Goal: Book appointment/travel/reservation

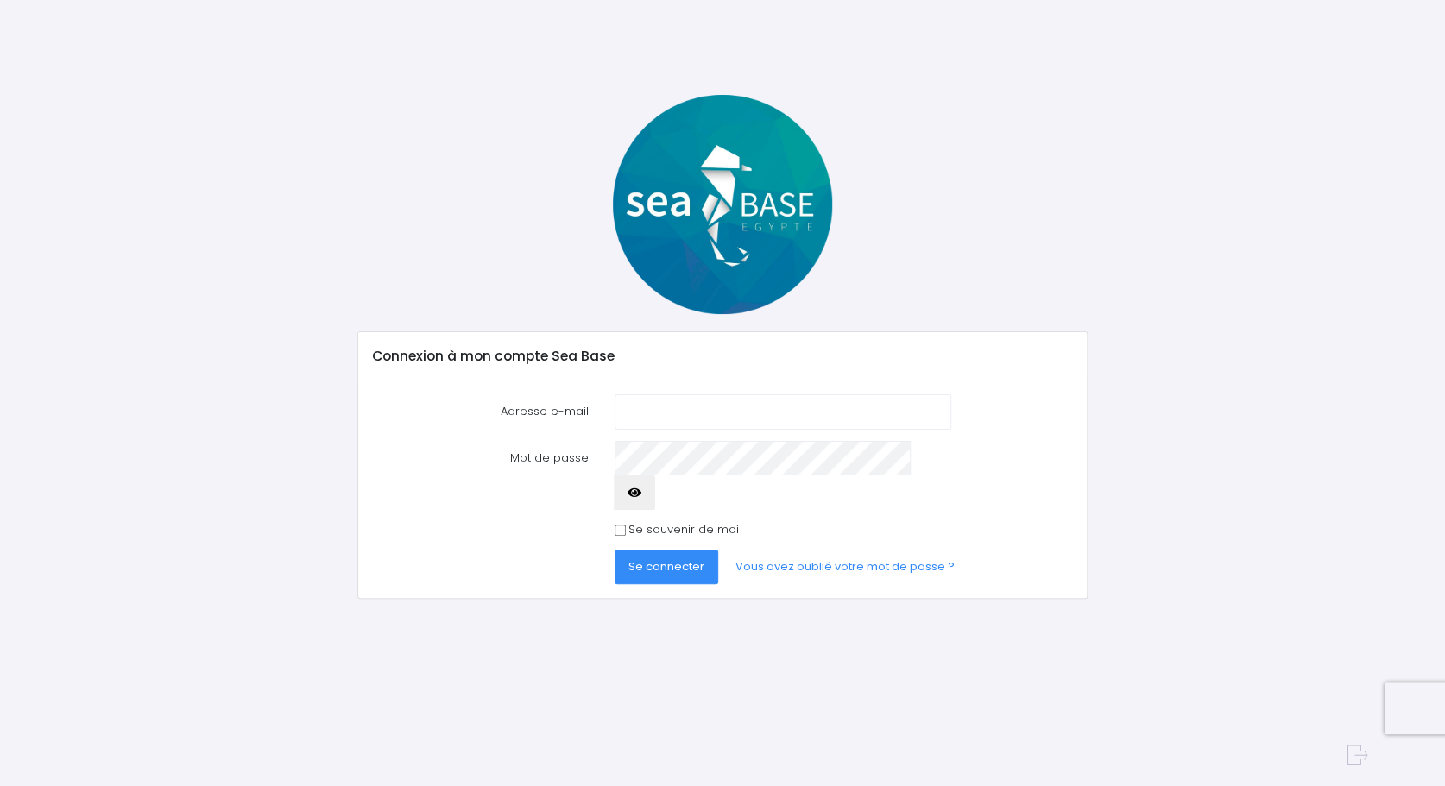
type input "[EMAIL_ADDRESS][DOMAIN_NAME]"
click at [641, 493] on icon "button" at bounding box center [635, 493] width 14 height 0
click at [652, 558] on span "Se connecter" at bounding box center [666, 566] width 76 height 16
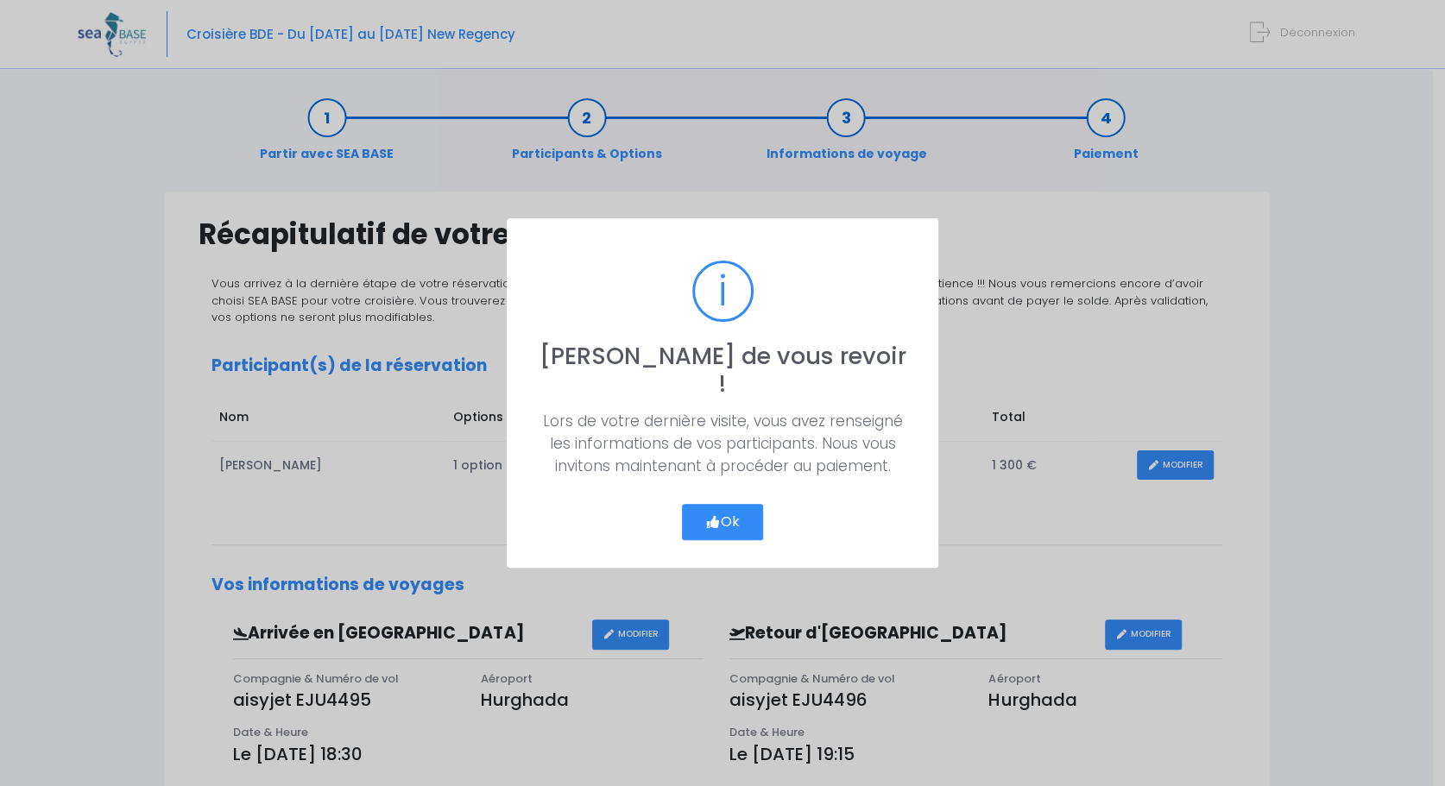
click at [727, 505] on button "Ok" at bounding box center [722, 522] width 81 height 36
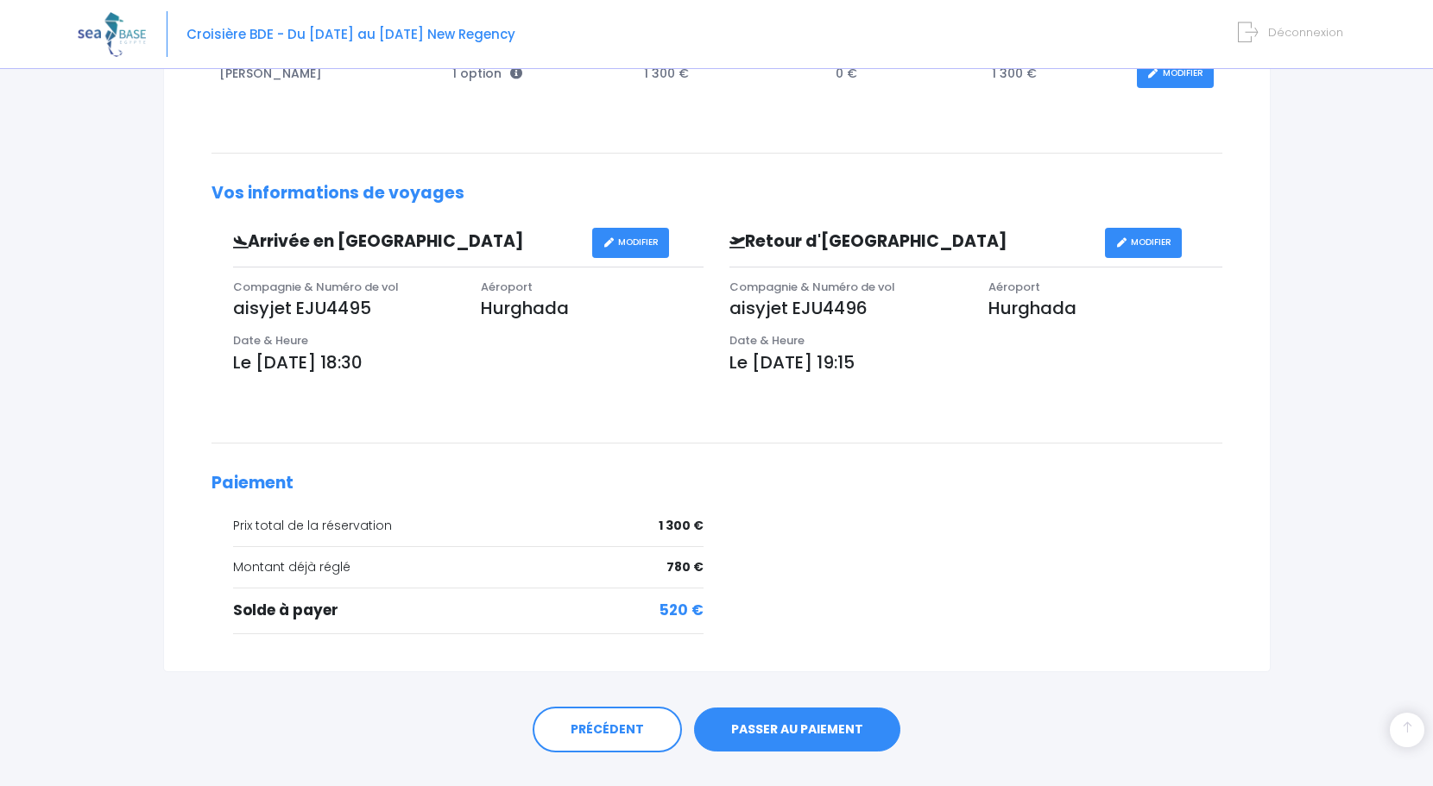
scroll to position [426, 0]
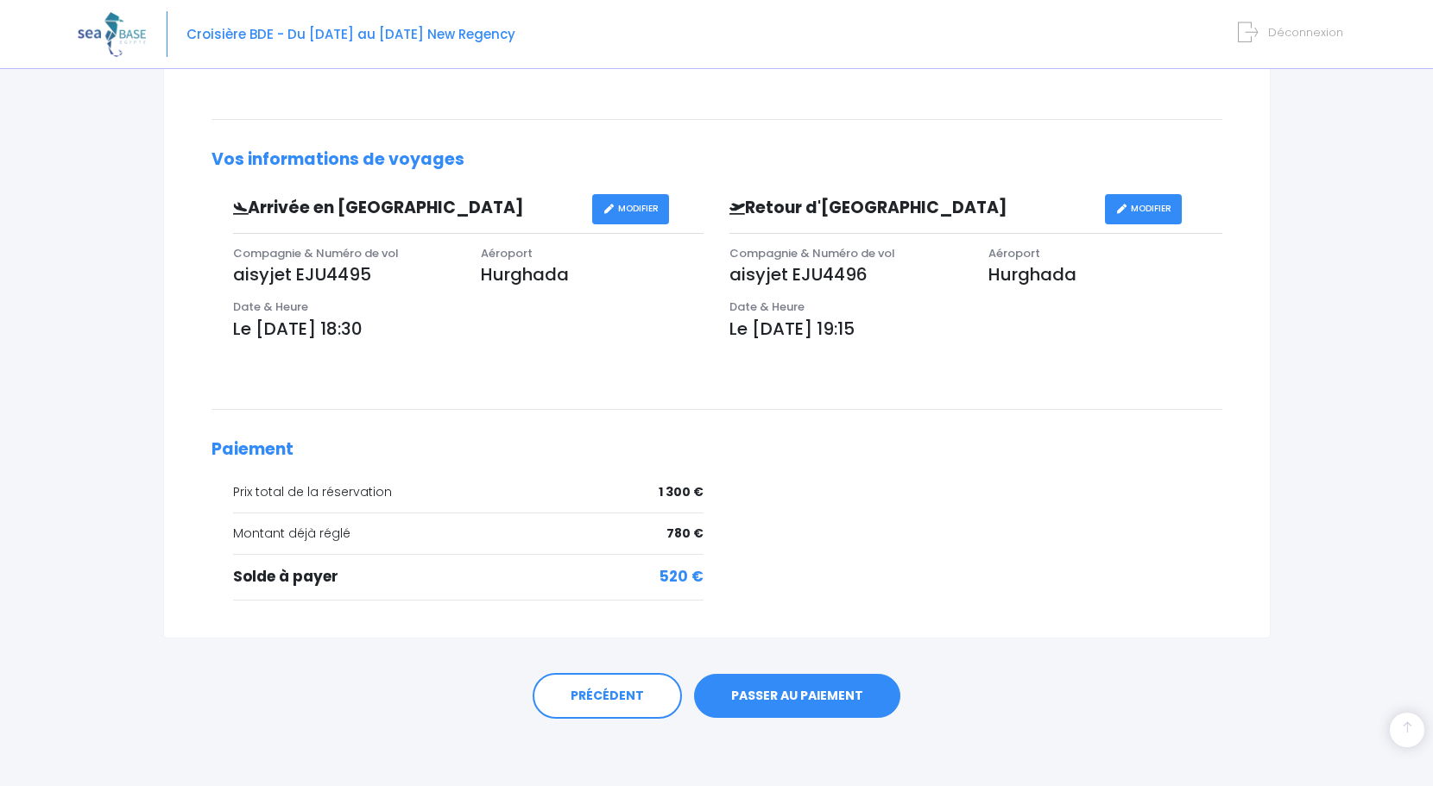
click at [800, 696] on link "PASSER AU PAIEMENT" at bounding box center [797, 696] width 206 height 45
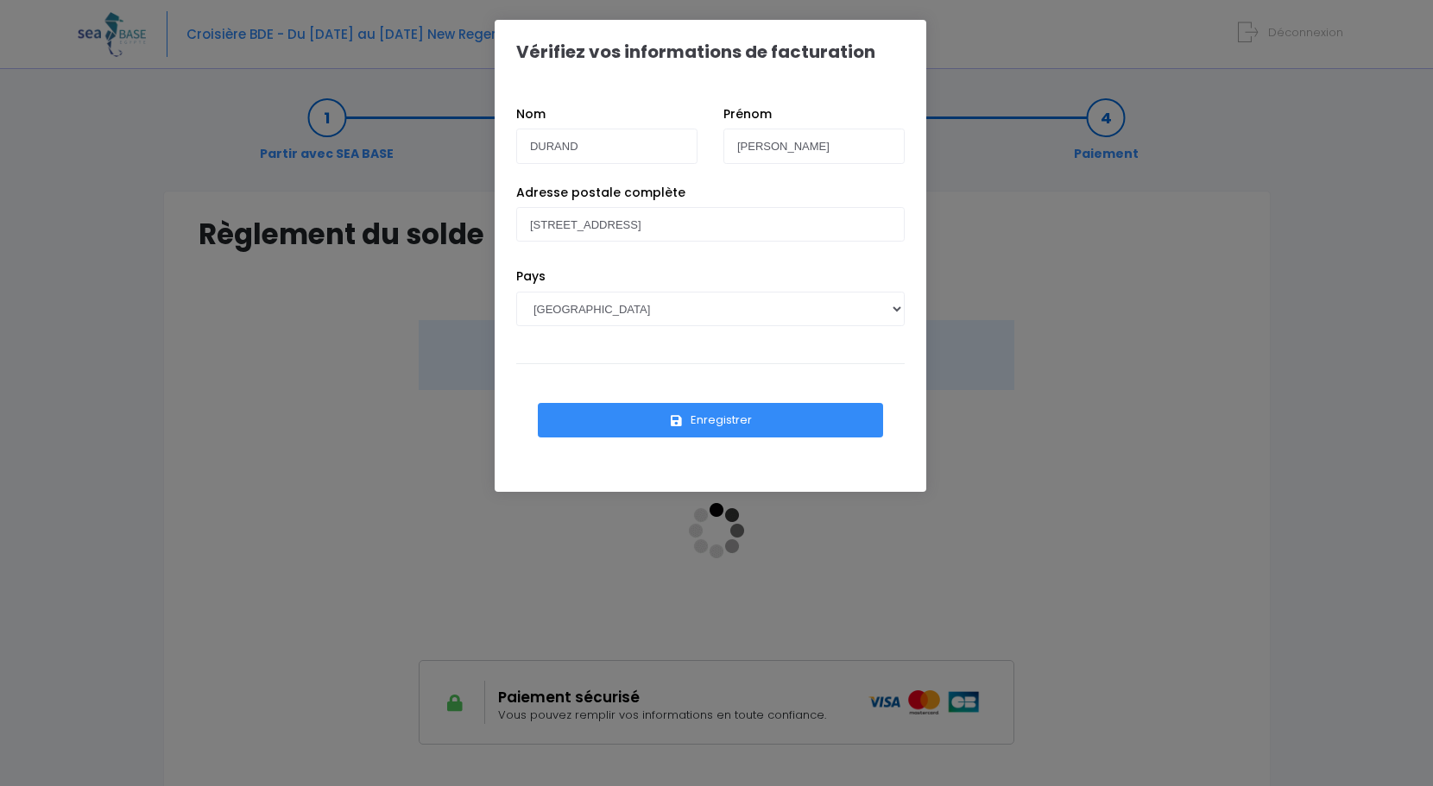
click at [716, 417] on button "Enregistrer" at bounding box center [710, 420] width 345 height 35
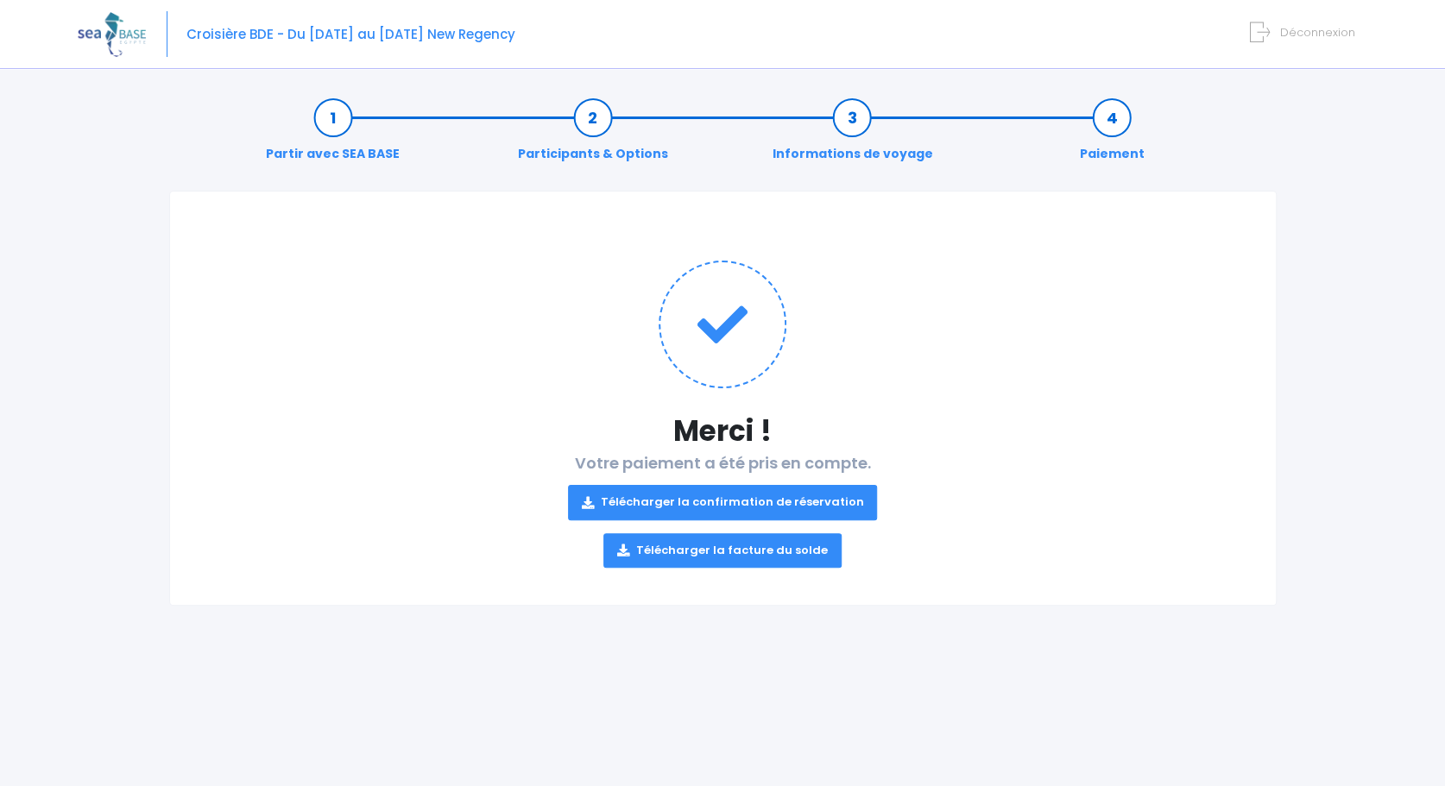
click at [731, 498] on link "Télécharger la confirmation de réservation" at bounding box center [723, 502] width 310 height 35
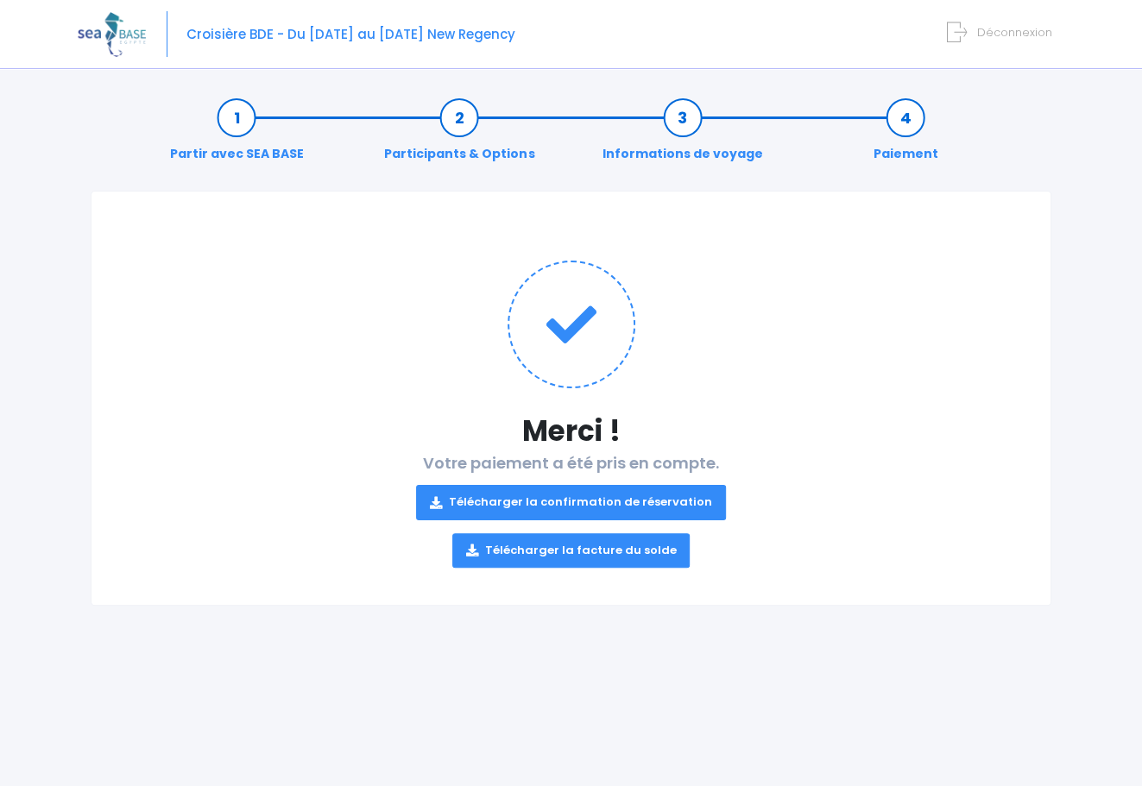
click at [621, 547] on link "Télécharger la facture du solde" at bounding box center [571, 550] width 238 height 35
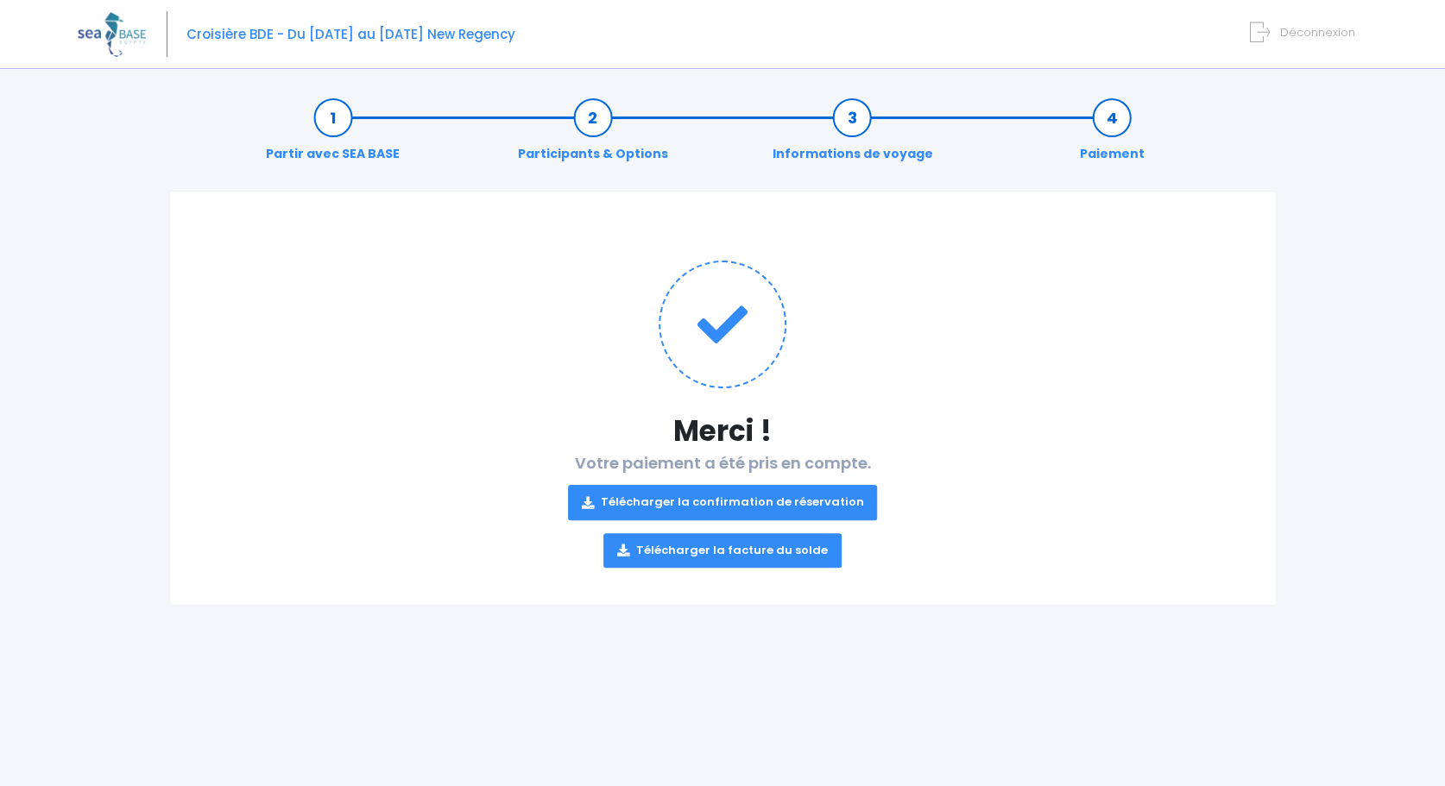
click at [1303, 30] on span "Déconnexion" at bounding box center [1317, 32] width 75 height 16
